Goal: Browse casually

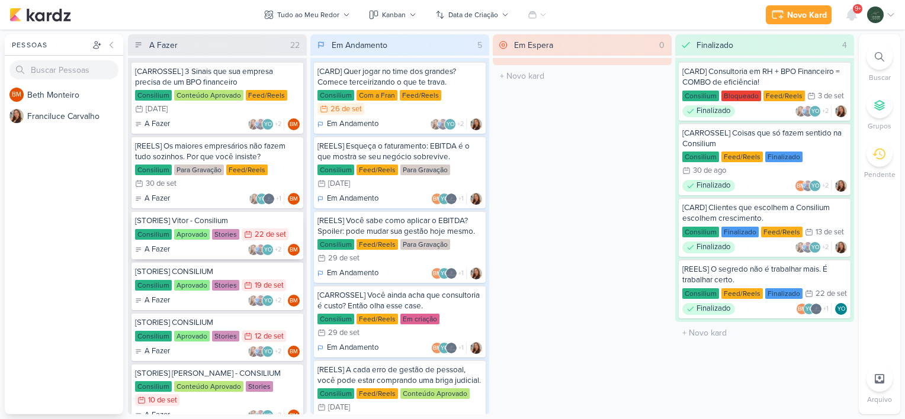
click at [204, 252] on div "A Fazer YO +2 BM" at bounding box center [217, 250] width 165 height 12
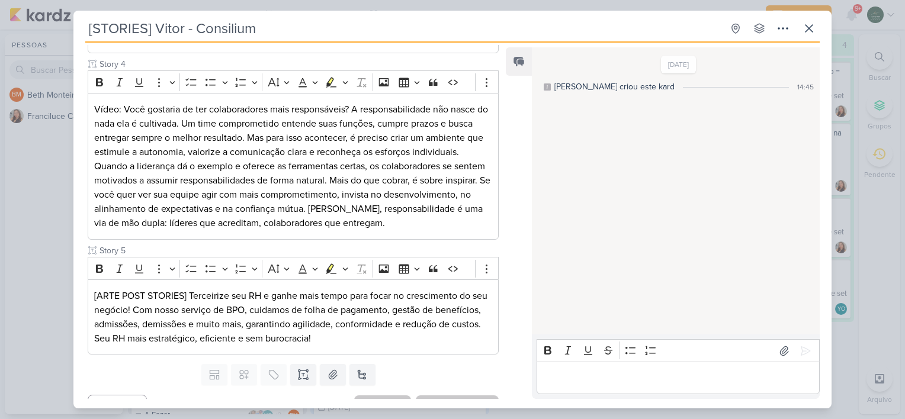
scroll to position [552, 0]
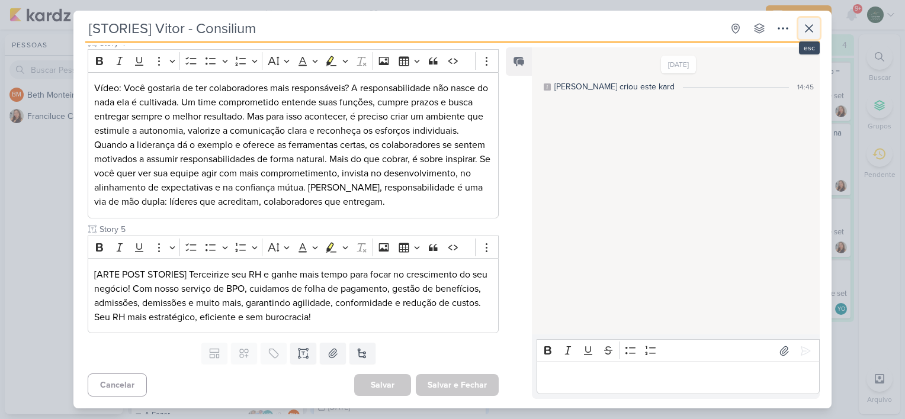
click at [805, 27] on icon at bounding box center [809, 28] width 14 height 14
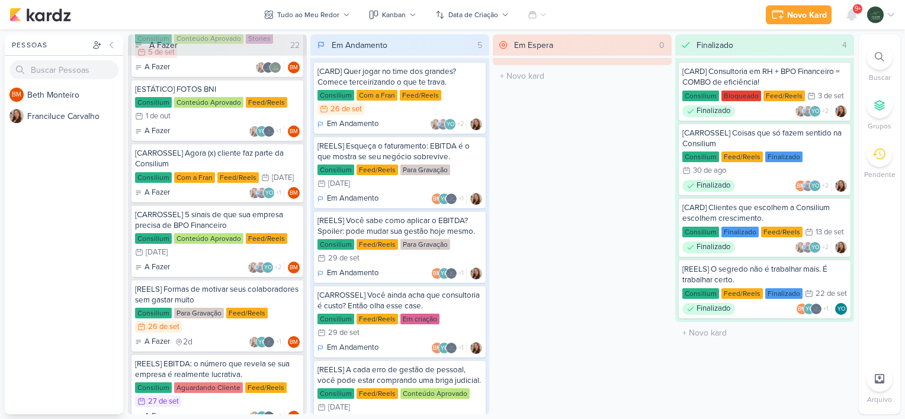
scroll to position [478, 0]
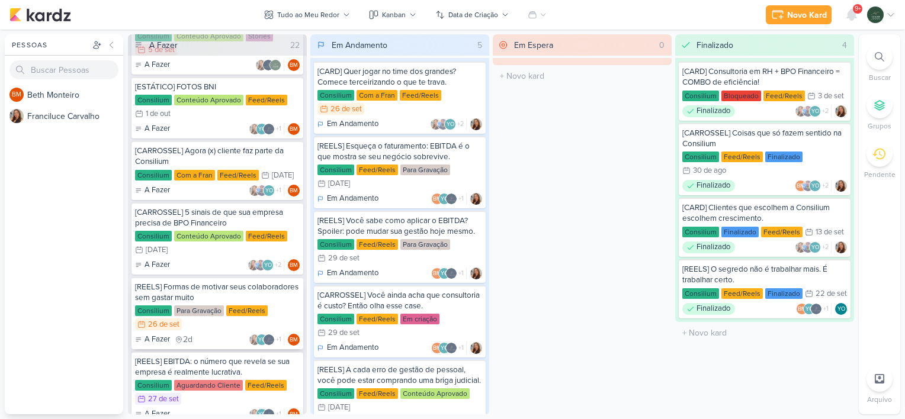
click at [279, 301] on div "[REELS] Formas de motivar seus colaboradores sem gastar muito Consilium Para Gr…" at bounding box center [217, 313] width 172 height 72
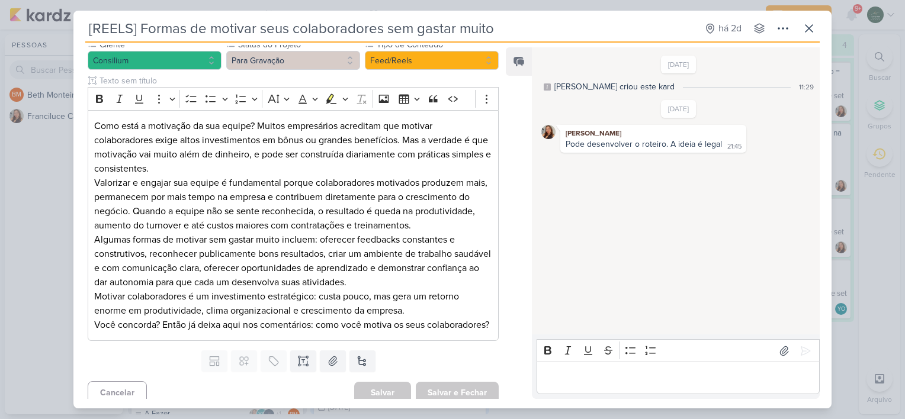
scroll to position [139, 0]
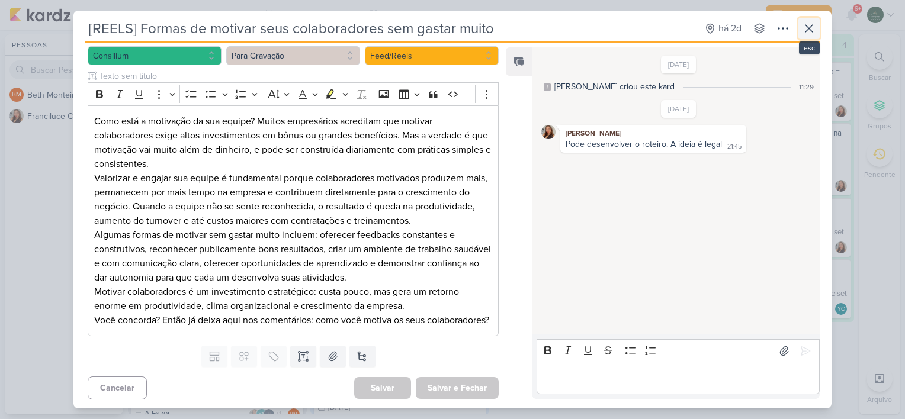
click at [809, 25] on icon at bounding box center [809, 28] width 14 height 14
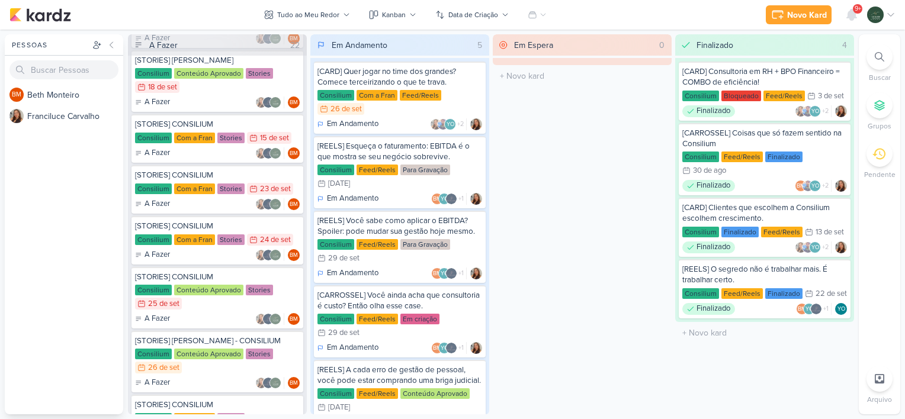
scroll to position [919, 0]
click at [228, 304] on div "Consilium Conteúdo Aprovado Stories 25/9 [DATE]" at bounding box center [217, 297] width 165 height 26
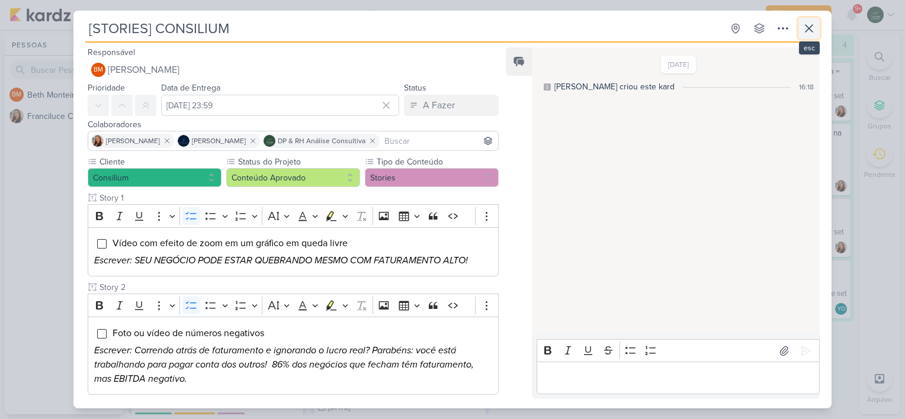
click at [803, 28] on icon at bounding box center [809, 28] width 14 height 14
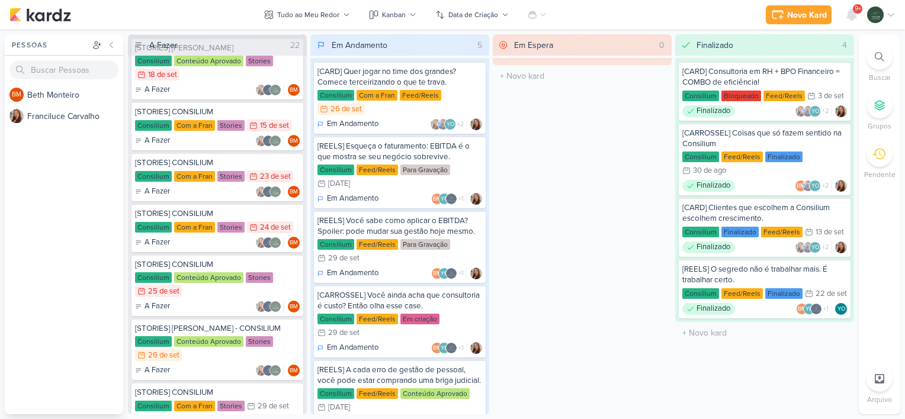
scroll to position [932, 0]
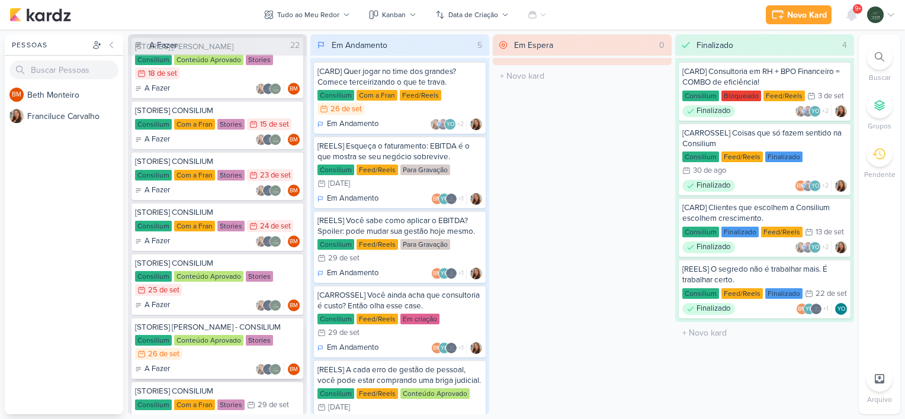
click at [281, 335] on div "Consilium Conteúdo Aprovado Stories 26/9 [DATE]" at bounding box center [217, 348] width 165 height 26
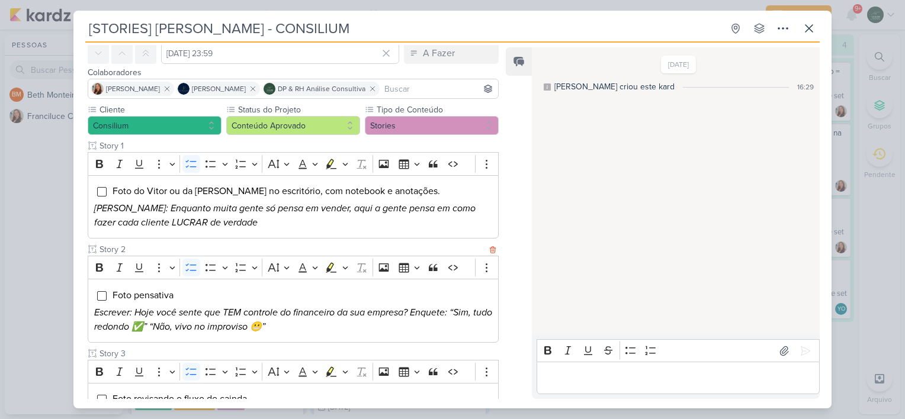
scroll to position [52, 0]
click at [356, 306] on p "Escrever: Hoje você sente que TEM controle do financeiro da sua empresa? Enquet…" at bounding box center [293, 320] width 398 height 28
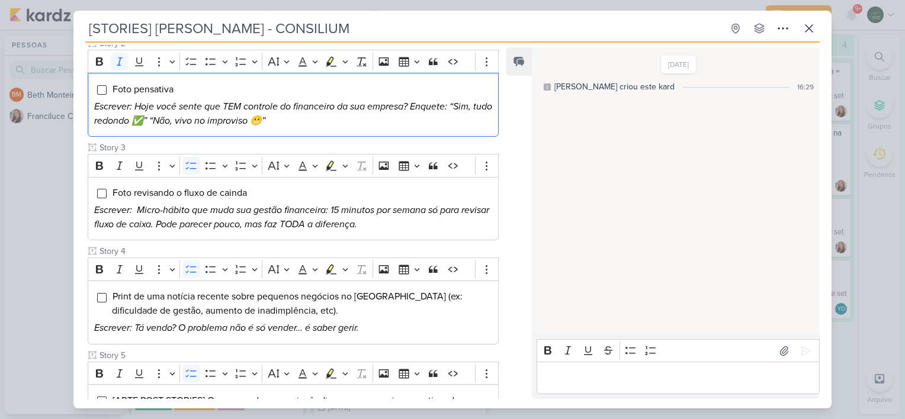
scroll to position [353, 0]
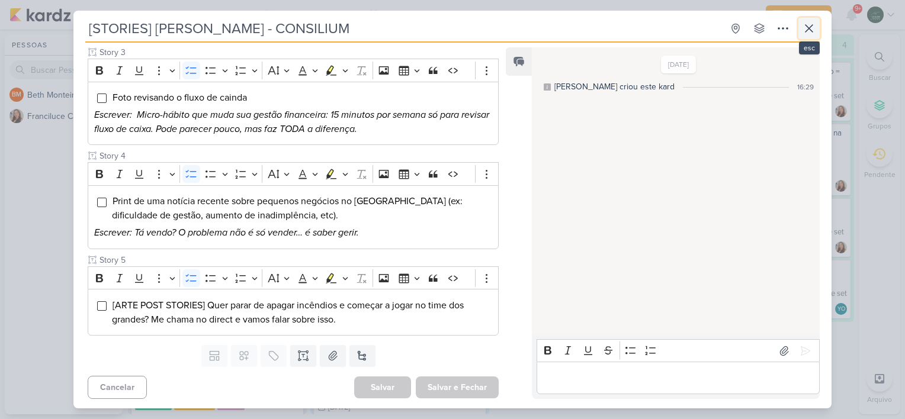
click at [815, 28] on icon at bounding box center [809, 28] width 14 height 14
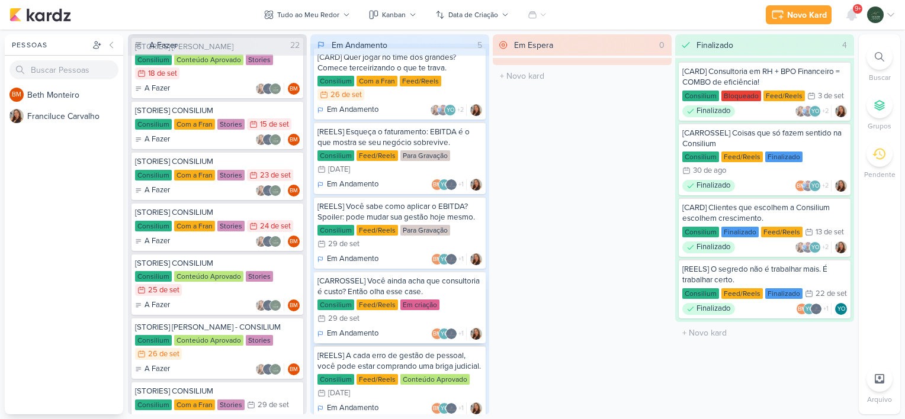
scroll to position [0, 0]
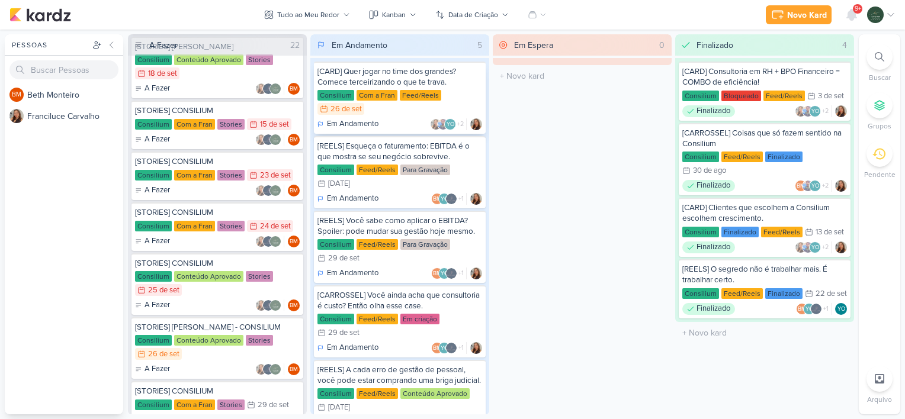
click at [470, 86] on div "[CARD] Quer jogar no time dos grandes? Comece terceirizando o que te trava." at bounding box center [399, 76] width 165 height 21
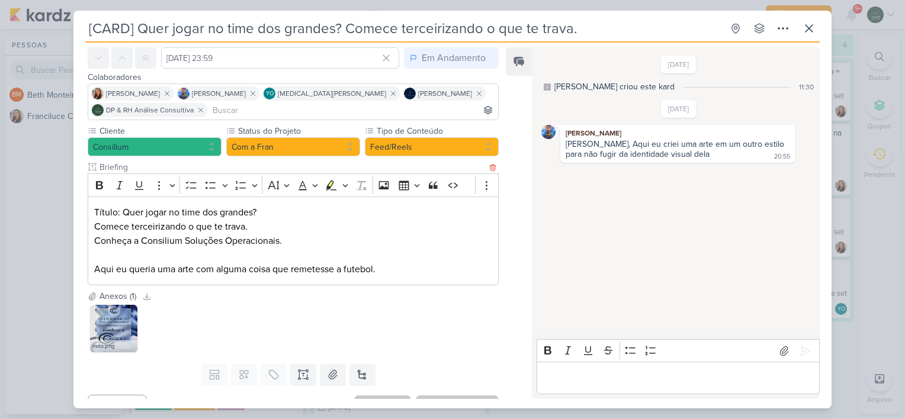
scroll to position [68, 0]
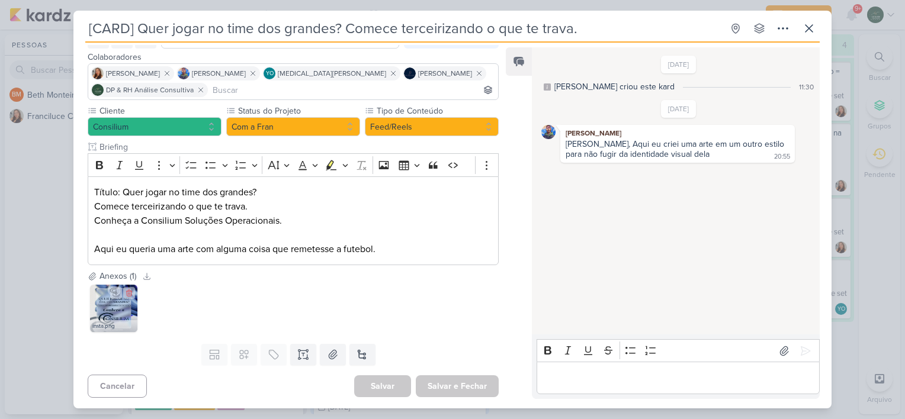
click at [131, 303] on img at bounding box center [113, 308] width 47 height 47
click at [807, 32] on icon at bounding box center [809, 28] width 14 height 14
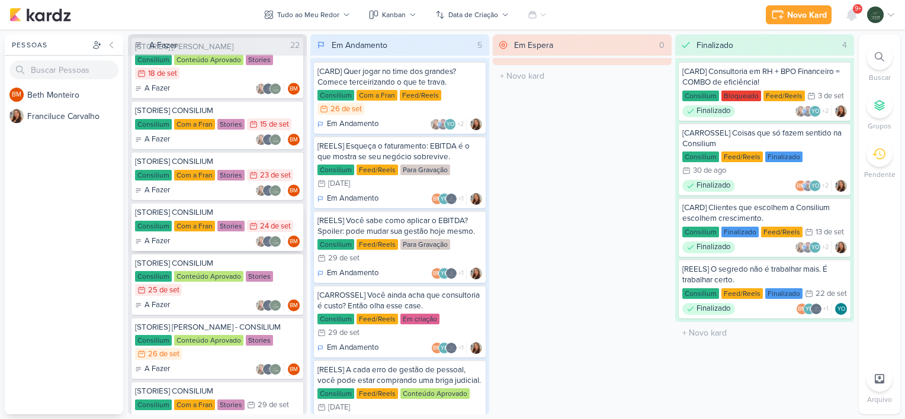
click at [295, 215] on div "[STORIES] CONSILIUM Consilium Com a Fran Stories 24/9 [DATE] A Fazer" at bounding box center [217, 227] width 172 height 49
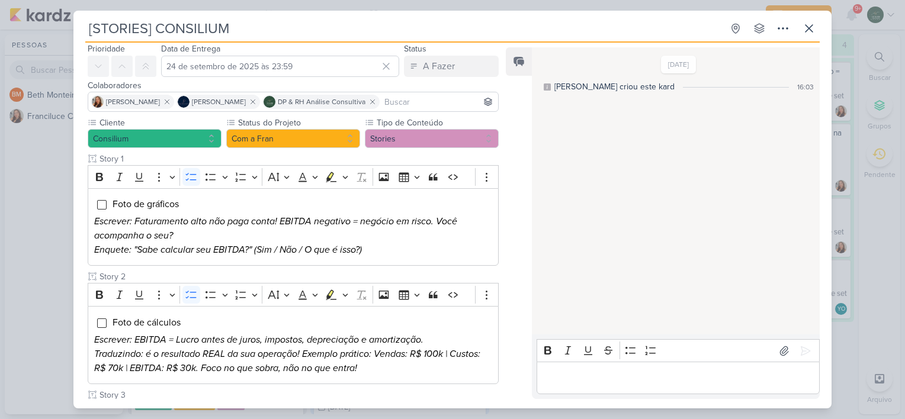
scroll to position [0, 0]
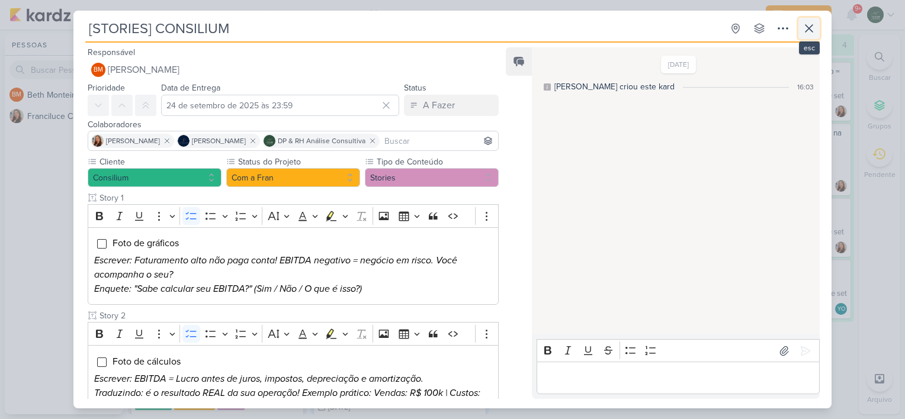
click at [806, 31] on icon at bounding box center [808, 28] width 7 height 7
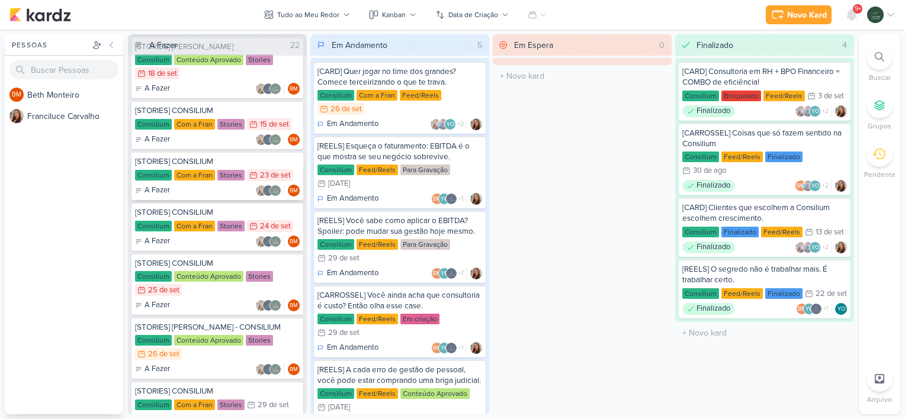
click at [232, 190] on div "A Fazer BM" at bounding box center [217, 191] width 165 height 12
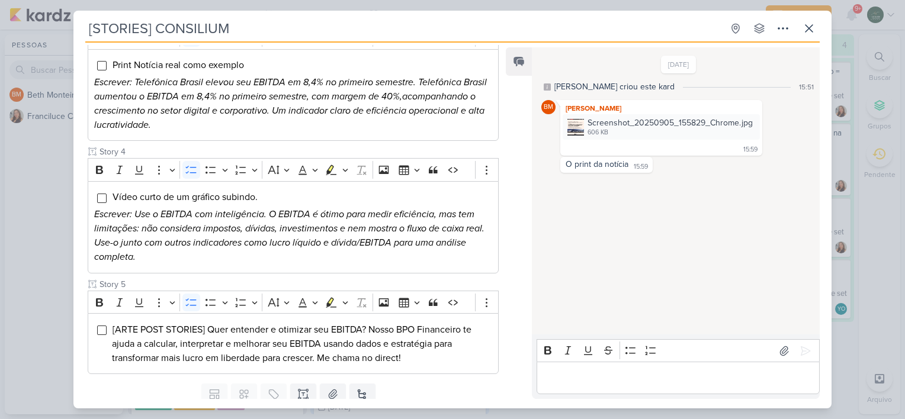
scroll to position [467, 0]
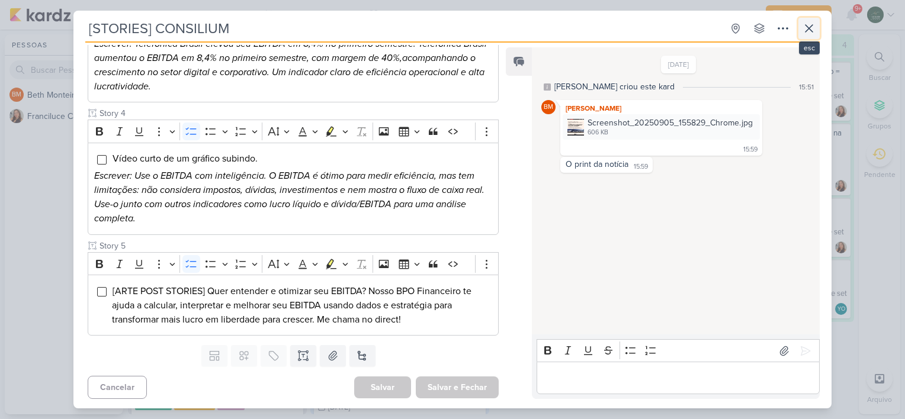
click at [809, 32] on icon at bounding box center [809, 28] width 14 height 14
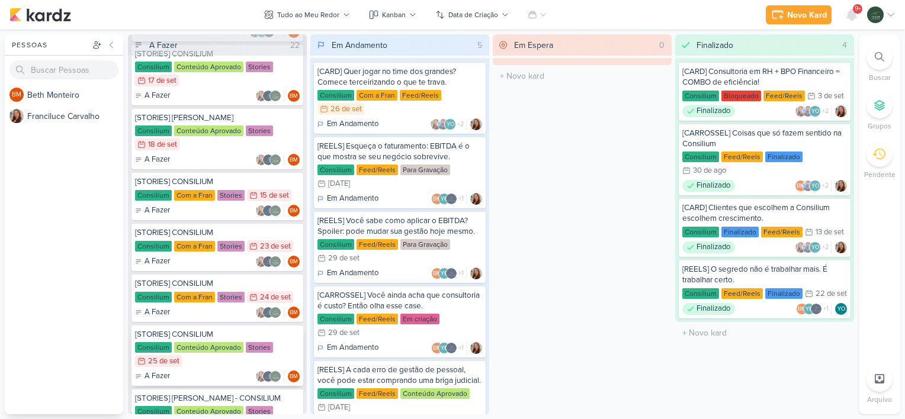
scroll to position [859, 0]
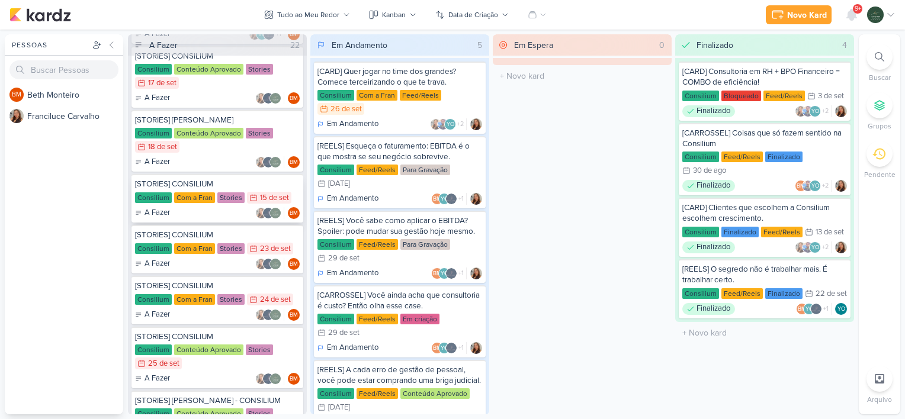
click at [204, 215] on div "[STORIES] CONSILIUM Consilium Com a Fran Stories 15/9 [DATE] A Fazer" at bounding box center [217, 198] width 172 height 49
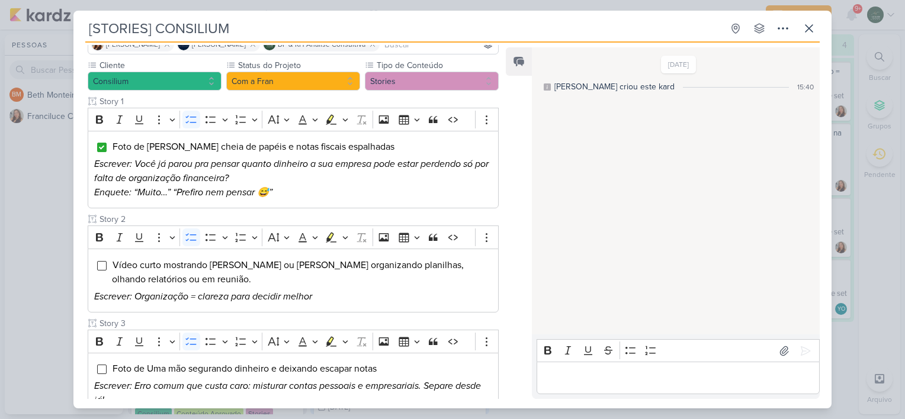
scroll to position [97, 0]
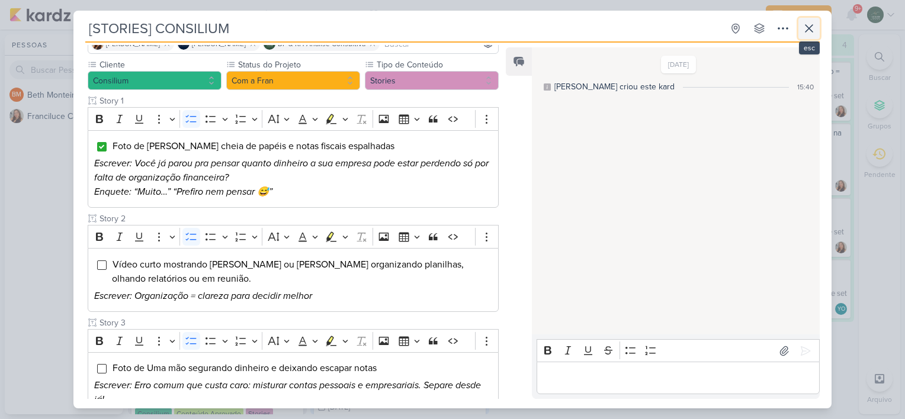
click at [809, 30] on icon at bounding box center [808, 28] width 7 height 7
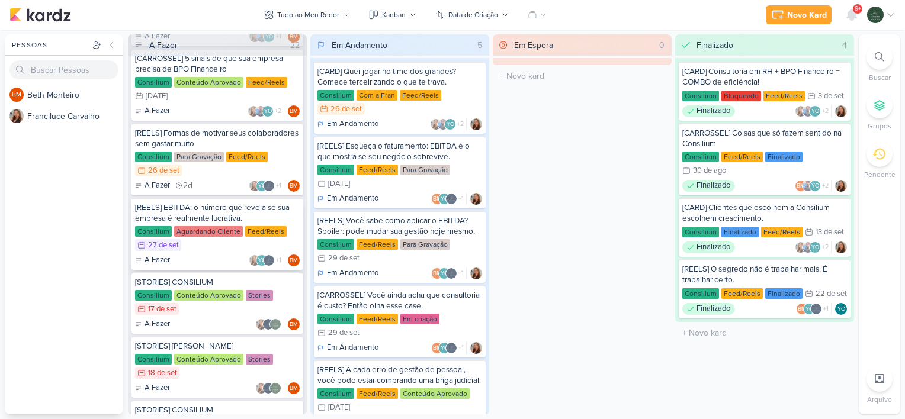
scroll to position [632, 0]
click at [290, 161] on div "Consilium Para Gravação Feed/Reels 26/9 [DATE]" at bounding box center [217, 165] width 165 height 26
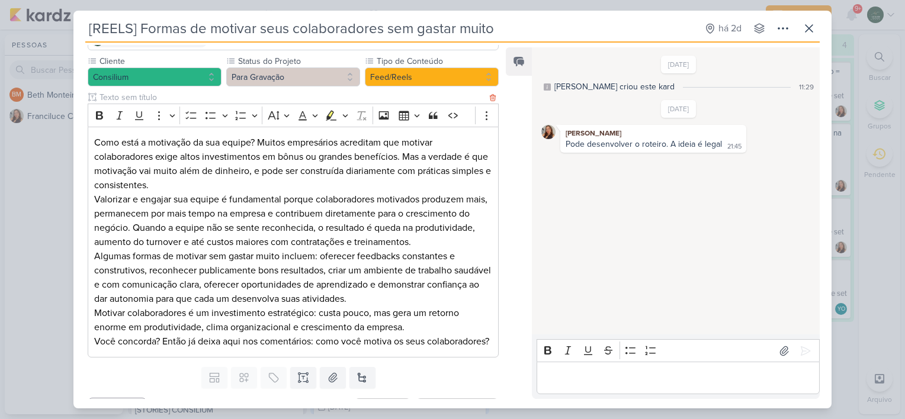
scroll to position [116, 0]
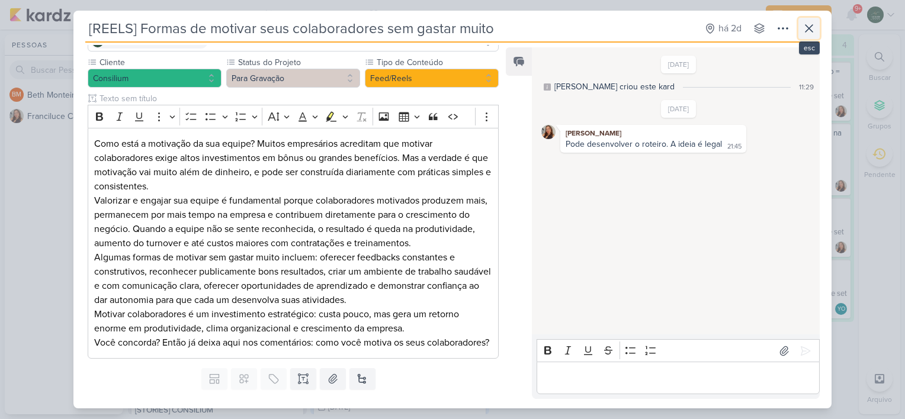
click at [804, 28] on icon at bounding box center [809, 28] width 14 height 14
